Goal: Task Accomplishment & Management: Use online tool/utility

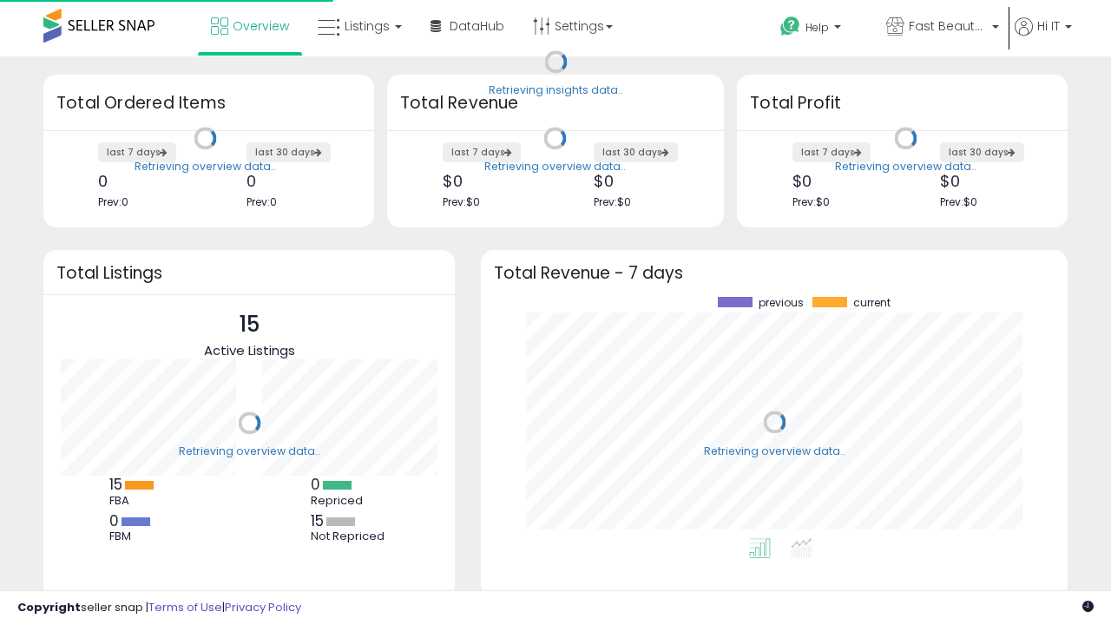
scroll to position [241, 552]
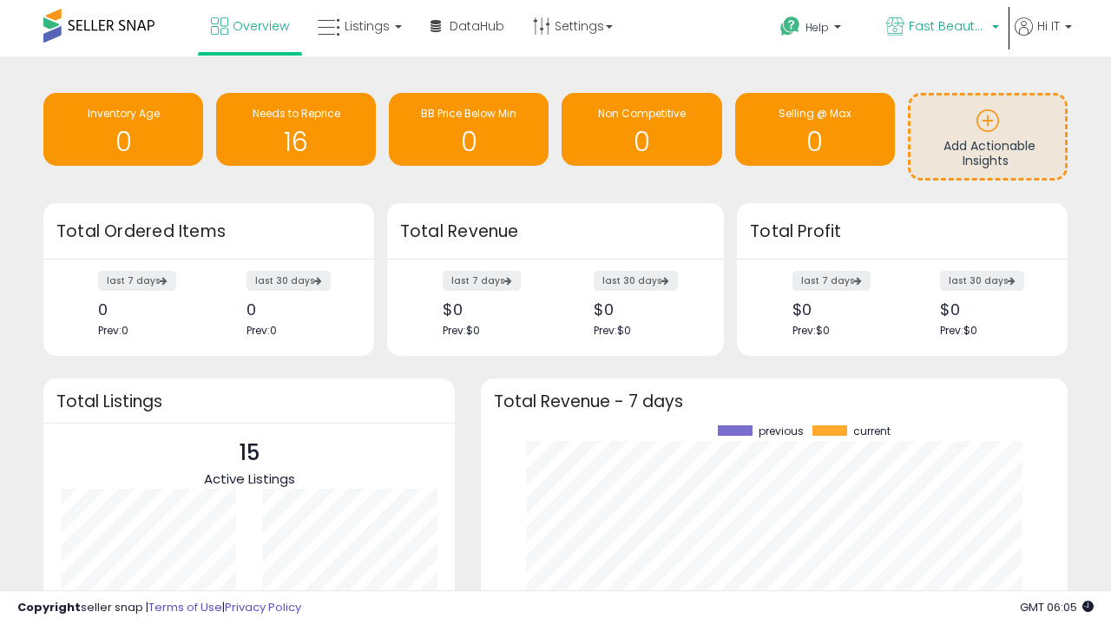
click at [941, 28] on span "Fast Beauty ([GEOGRAPHIC_DATA])" at bounding box center [947, 25] width 78 height 17
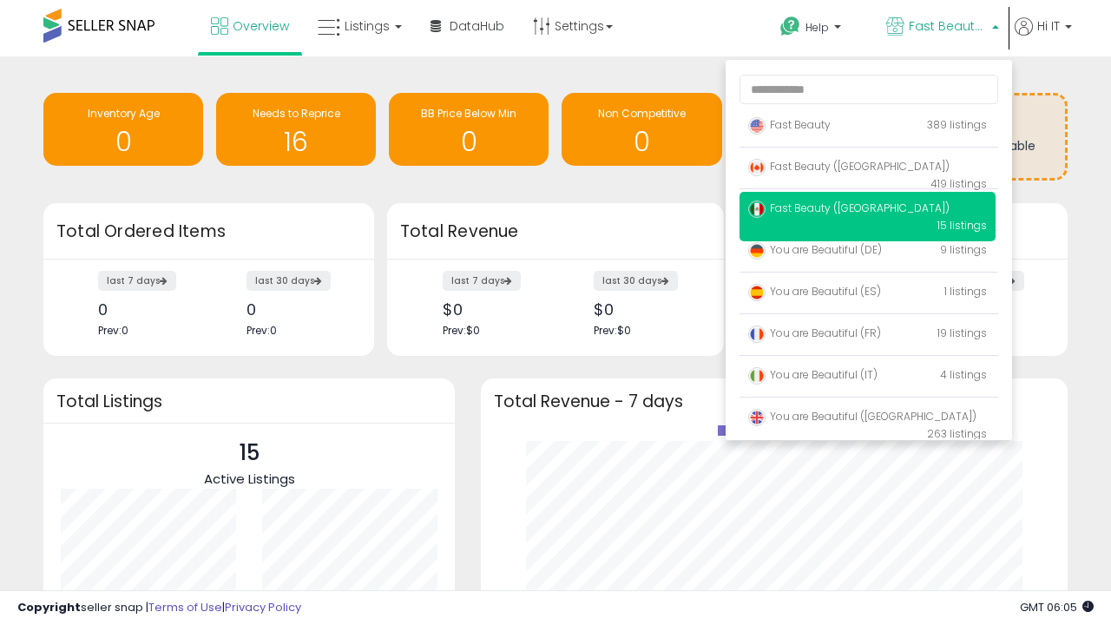
click at [867, 169] on span "Fast Beauty ([GEOGRAPHIC_DATA])" at bounding box center [848, 166] width 201 height 15
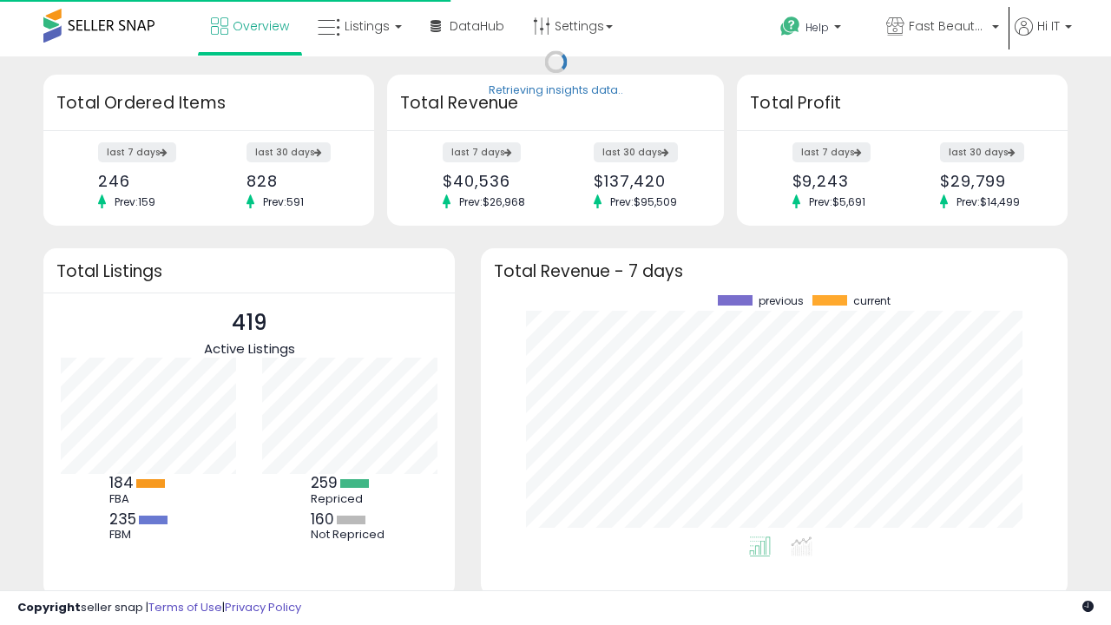
scroll to position [241, 552]
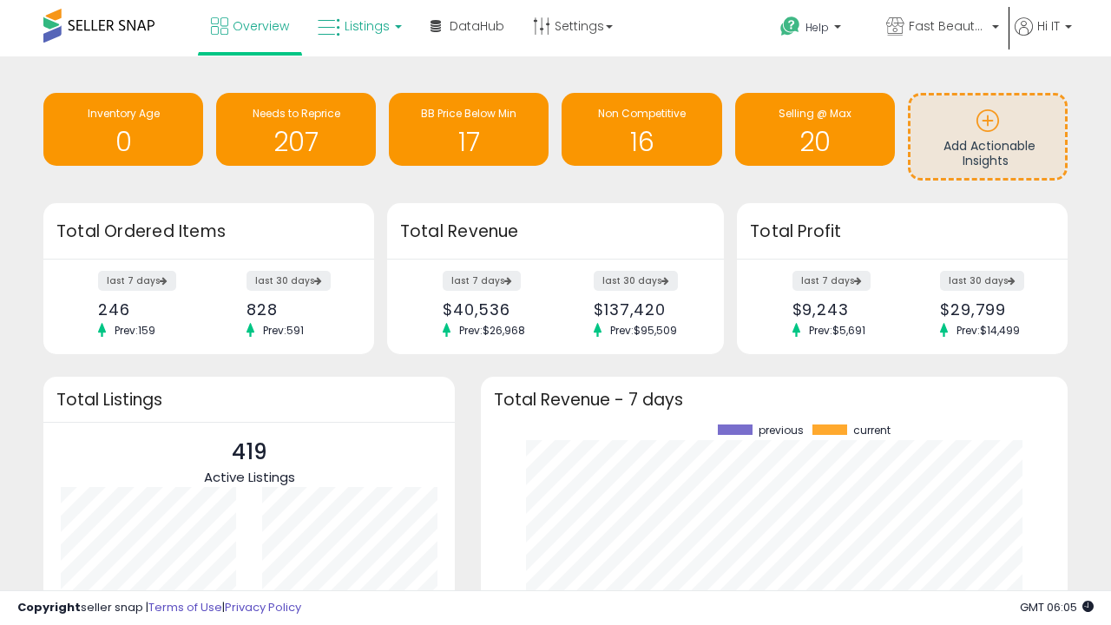
click at [357, 26] on span "Listings" at bounding box center [366, 25] width 45 height 17
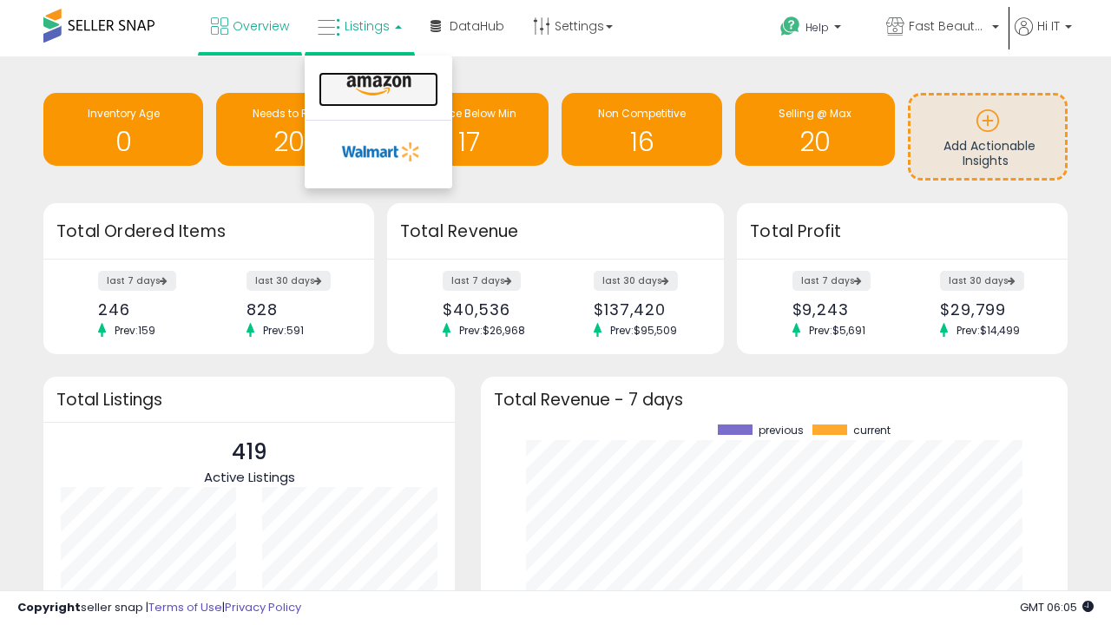
click at [377, 86] on icon at bounding box center [378, 86] width 75 height 23
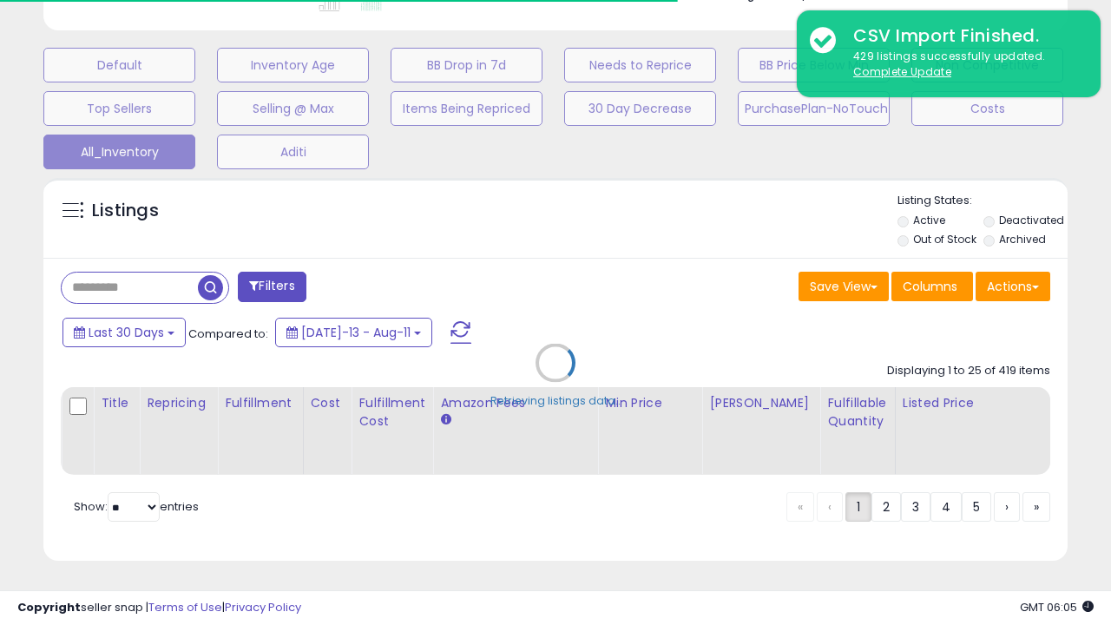
scroll to position [0, 13]
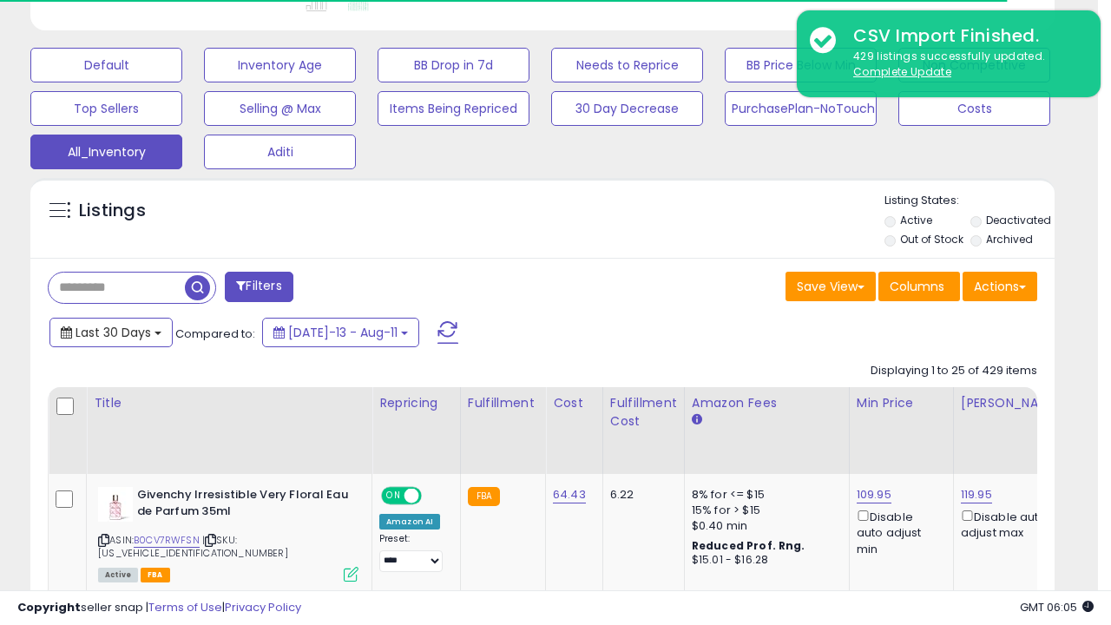
click at [110, 331] on span "Last 30 Days" at bounding box center [112, 332] width 75 height 17
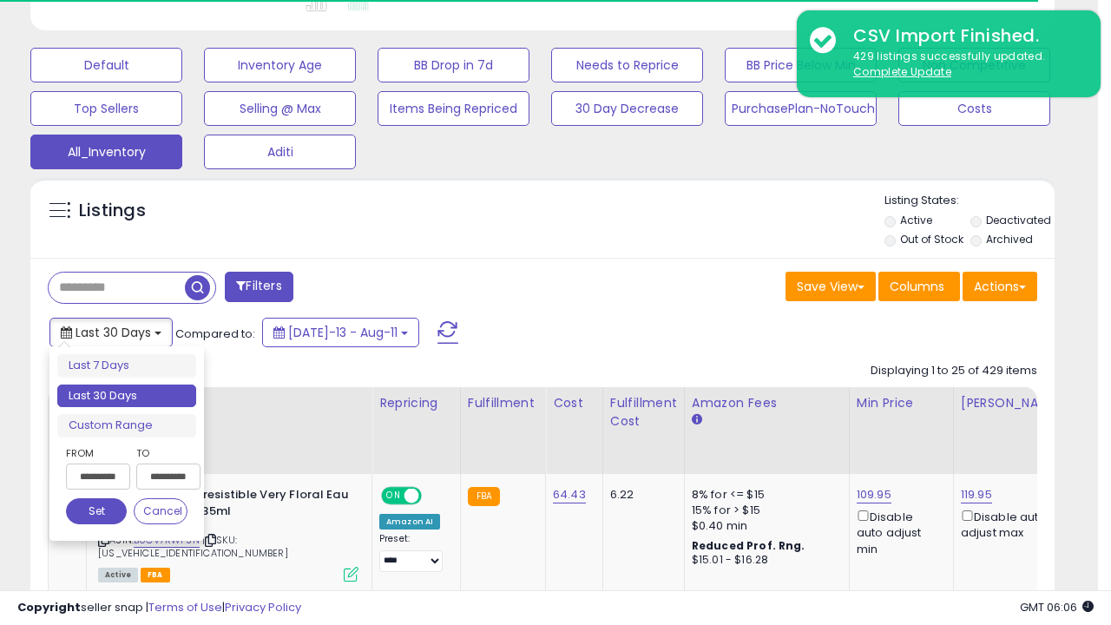
scroll to position [356, 592]
click at [127, 396] on li "Last 30 Days" at bounding box center [126, 395] width 139 height 23
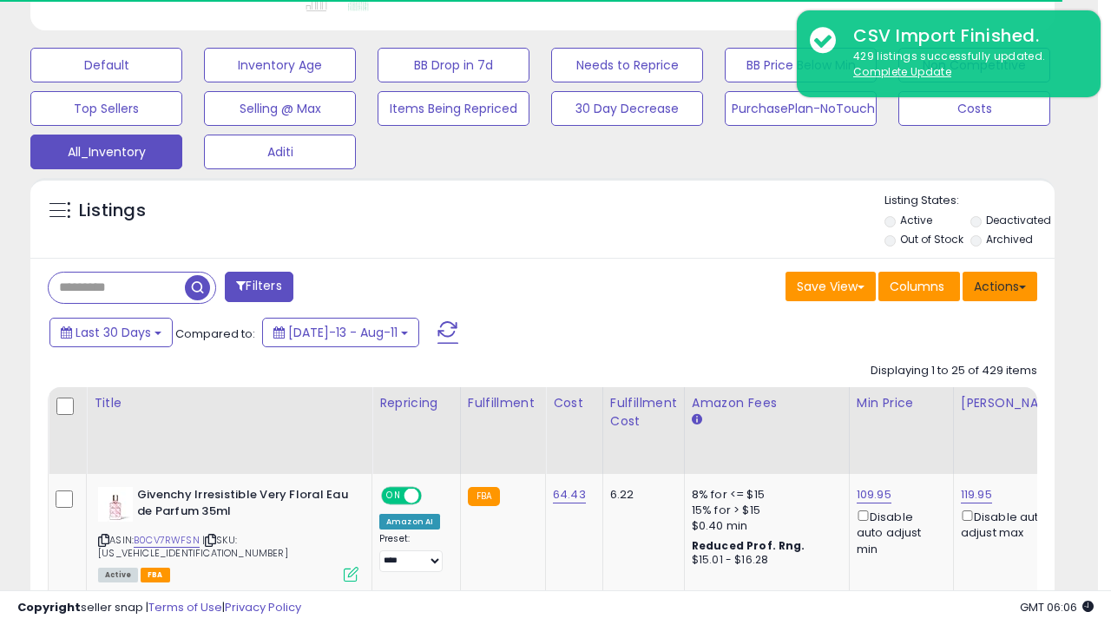
click at [1000, 285] on button "Actions" at bounding box center [999, 287] width 75 height 30
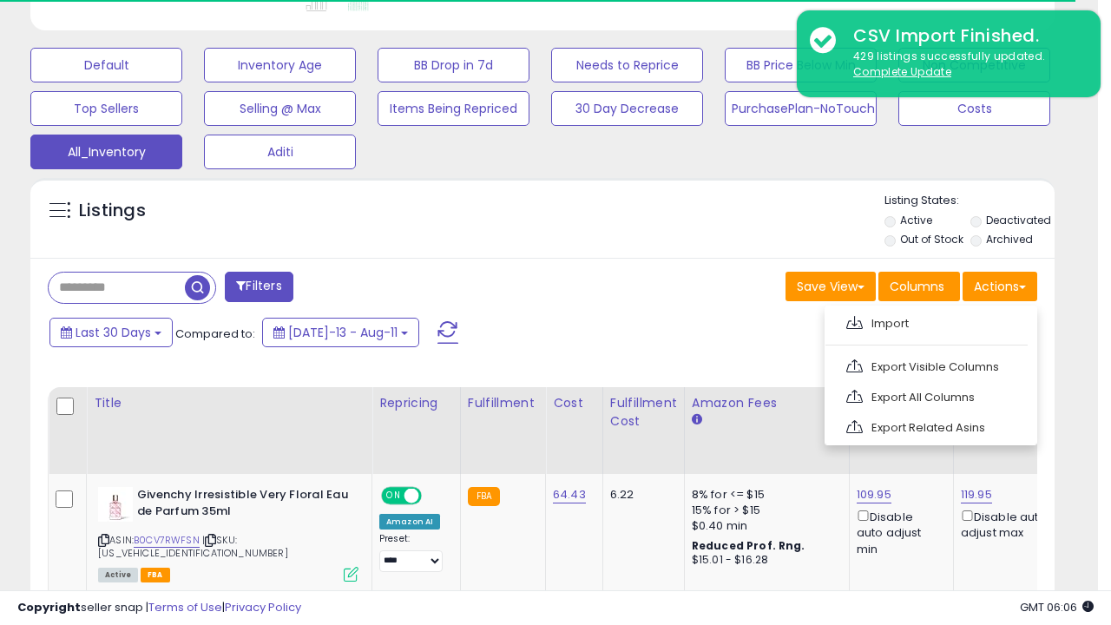
click at [928, 395] on link "Export All Columns" at bounding box center [929, 397] width 190 height 27
